Goal: Find specific page/section: Find specific page/section

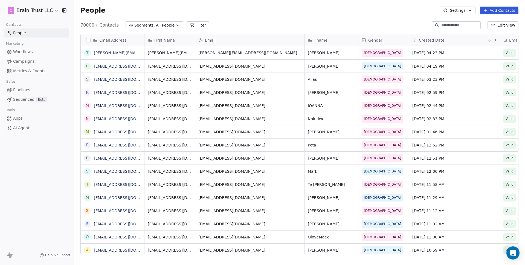
scroll to position [4, 4]
click at [33, 9] on html "C Brain Trust LLC Contacts People Marketing Workflows Campaigns Metrics & Event…" at bounding box center [262, 132] width 525 height 265
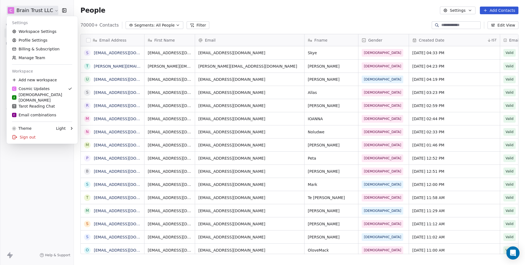
click at [22, 171] on html "C Brain Trust LLC Contacts People Marketing Workflows Campaigns Metrics & Event…" at bounding box center [262, 132] width 525 height 265
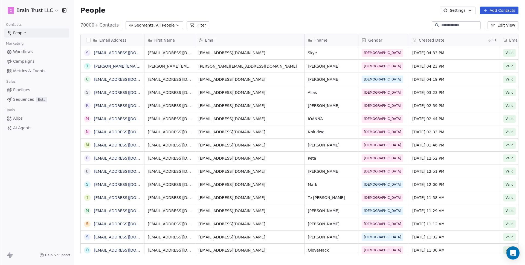
click at [39, 180] on div "C Brain Trust LLC Contacts People Marketing Workflows Campaigns Metrics & Event…" at bounding box center [37, 132] width 74 height 265
click at [52, 158] on div "C Brain Trust LLC Contacts People Marketing Workflows Campaigns Metrics & Event…" at bounding box center [37, 132] width 74 height 265
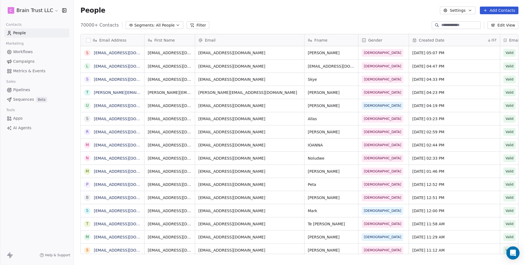
click at [268, 21] on div "70000+ Contacts Segments: All People Filter Edit View" at bounding box center [299, 25] width 451 height 9
click at [30, 70] on span "Metrics & Events" at bounding box center [29, 71] width 32 height 6
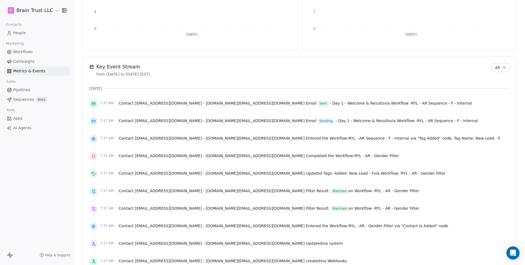
scroll to position [330, 0]
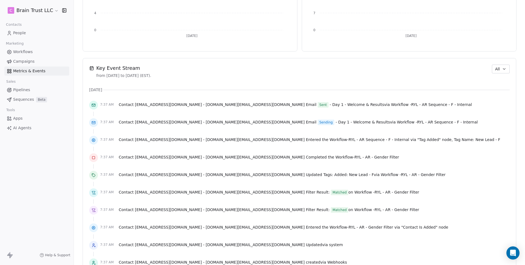
click at [495, 71] on span "All" at bounding box center [497, 69] width 5 height 6
click at [497, 99] on span "Audit" at bounding box center [495, 99] width 10 height 6
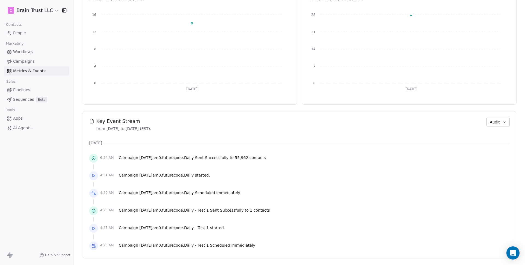
scroll to position [277, 0]
click at [490, 122] on span "Audit" at bounding box center [495, 122] width 10 height 6
click at [503, 165] on div "All Workflow Audit Apps/Webhook" at bounding box center [502, 147] width 39 height 39
click at [500, 161] on span "Apps/Webhook" at bounding box center [503, 161] width 28 height 6
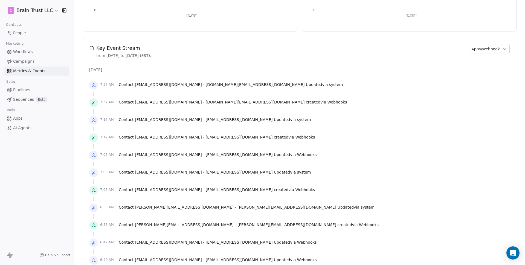
scroll to position [354, 0]
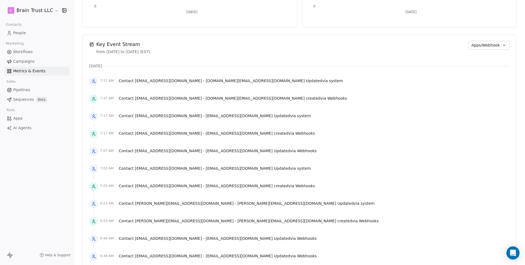
click at [329, 82] on span "system" at bounding box center [336, 81] width 14 height 4
click at [306, 82] on div "7:37 AM Contact [EMAIL_ADDRESS][DOMAIN_NAME] - [DOMAIN_NAME][EMAIL_ADDRESS][DOM…" at bounding box center [299, 81] width 421 height 12
click at [256, 82] on span "Contact [EMAIL_ADDRESS][DOMAIN_NAME] - [DOMAIN_NAME][EMAIL_ADDRESS][DOMAIN_NAME…" at bounding box center [231, 80] width 224 height 5
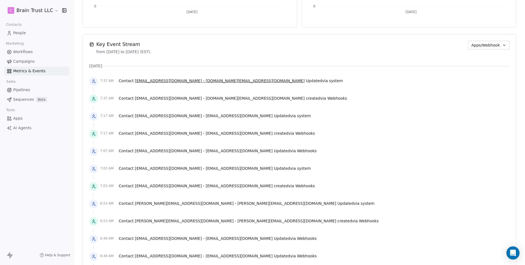
click at [179, 82] on span "[EMAIL_ADDRESS][DOMAIN_NAME] - [DOMAIN_NAME][EMAIL_ADDRESS][DOMAIN_NAME]" at bounding box center [220, 81] width 170 height 4
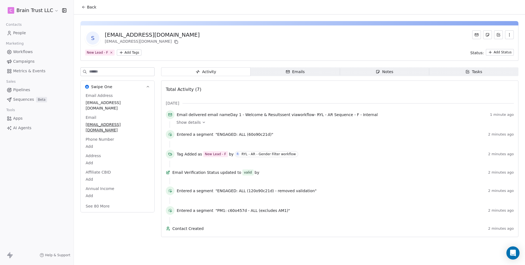
click at [262, 172] on div "Email Verification Status updated to valid by" at bounding box center [329, 172] width 314 height 6
click at [257, 175] on span "by" at bounding box center [257, 172] width 5 height 5
drag, startPoint x: 276, startPoint y: 175, endPoint x: 292, endPoint y: 174, distance: 15.9
click at [285, 174] on div "Email Verification Status updated to valid by" at bounding box center [329, 172] width 314 height 6
click at [296, 170] on div "Email Verification Status updated to valid by 2 minutes ago" at bounding box center [340, 173] width 348 height 8
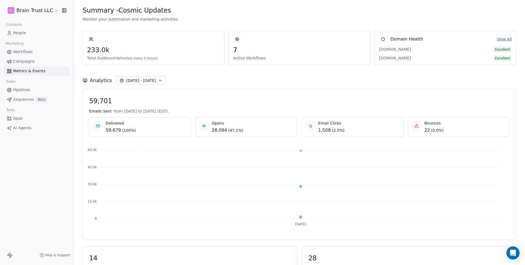
click at [33, 10] on html "C Brain Trust LLC Contacts People Marketing Workflows Campaigns Metrics & Event…" at bounding box center [262, 132] width 525 height 265
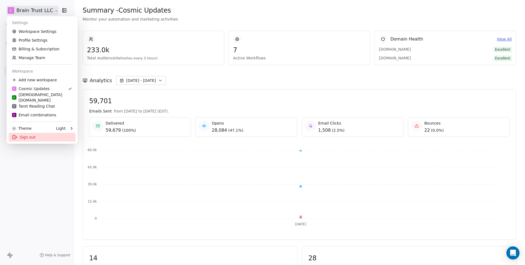
click at [22, 135] on div "Sign out" at bounding box center [42, 137] width 67 height 9
